Goal: Navigation & Orientation: Find specific page/section

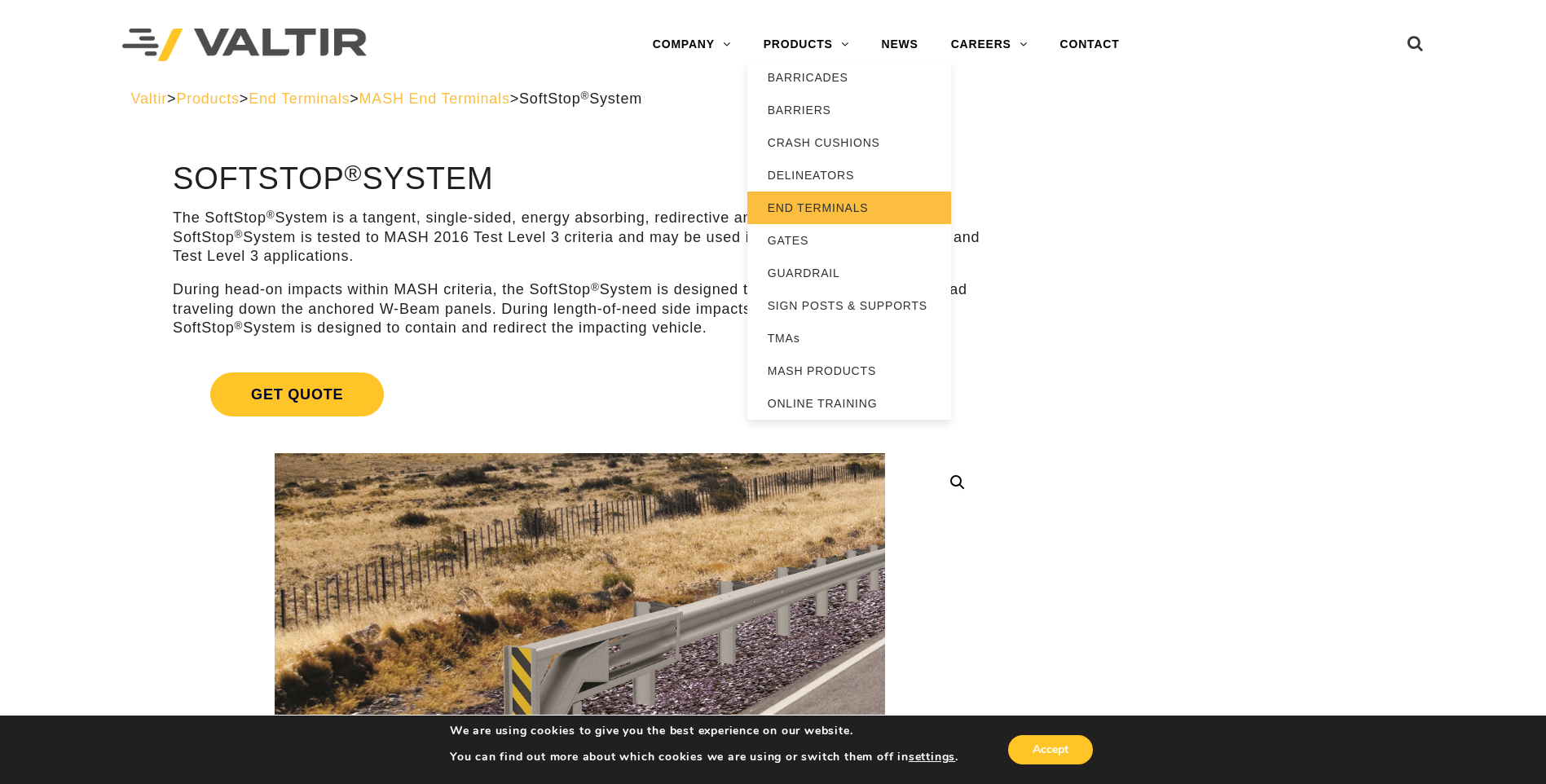
click at [816, 200] on link "END TERMINALS" at bounding box center [849, 207] width 204 height 32
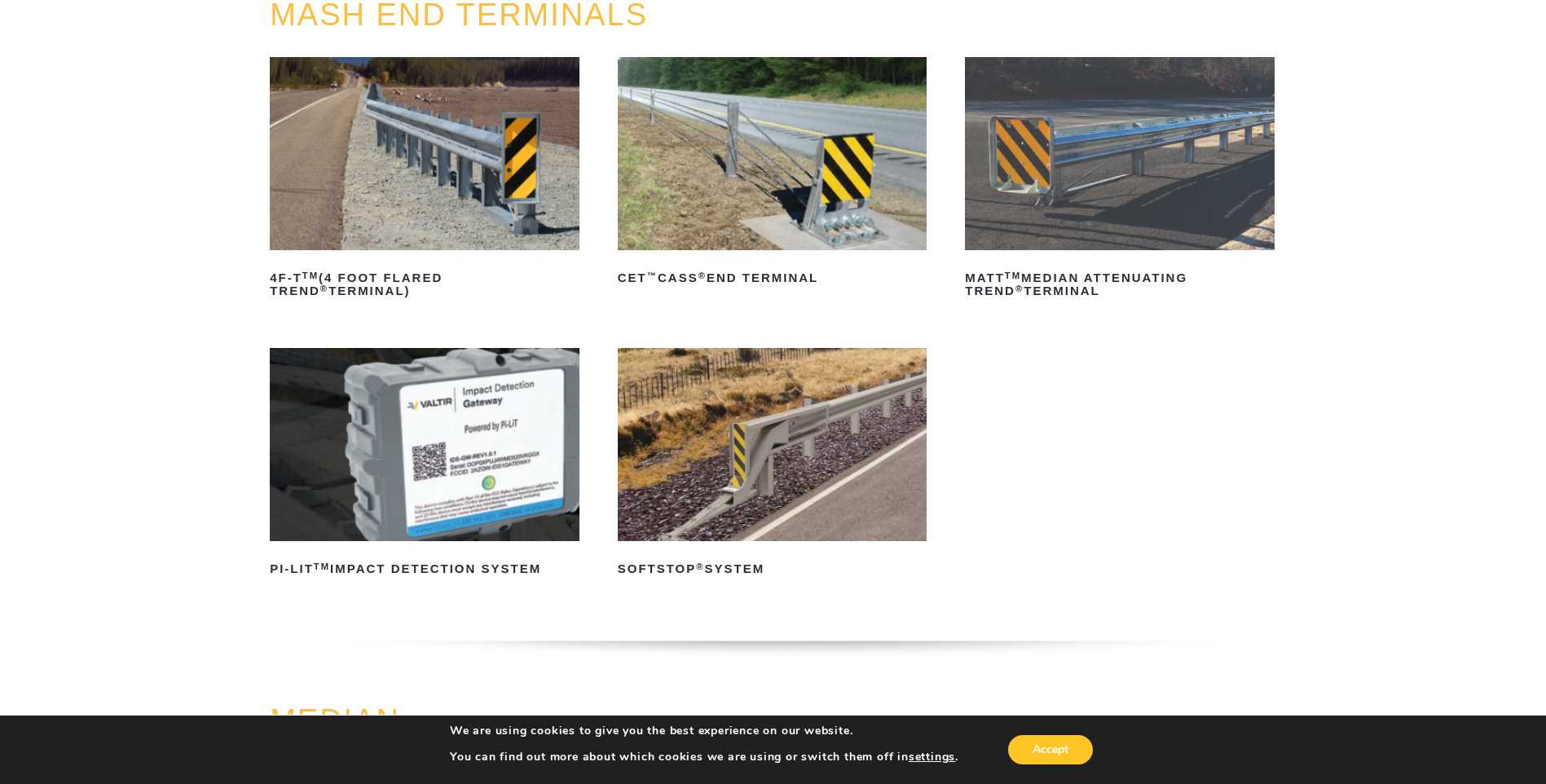
scroll to position [245, 0]
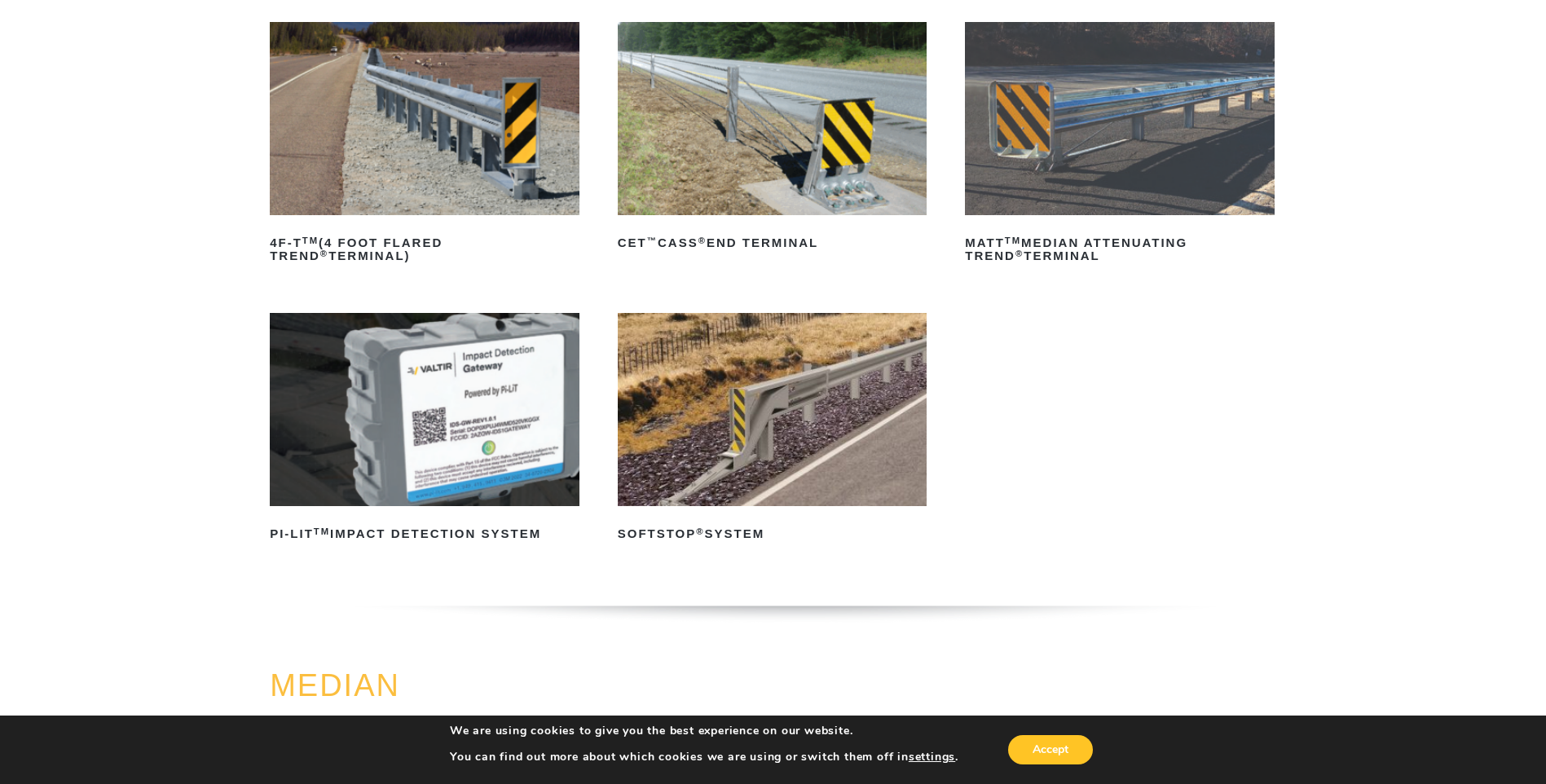
click at [430, 157] on img at bounding box center [424, 119] width 310 height 193
